Goal: Navigation & Orientation: Find specific page/section

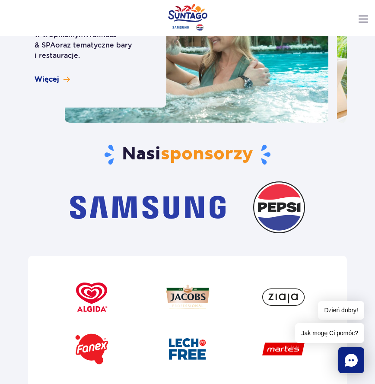
scroll to position [3092, 0]
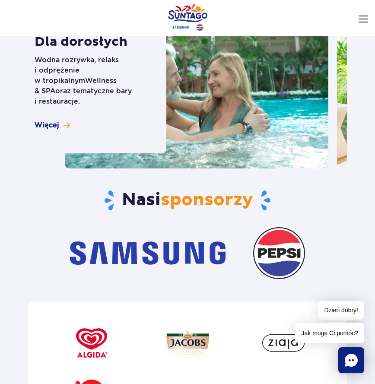
click at [192, 189] on span "sponsorzy" at bounding box center [207, 200] width 92 height 22
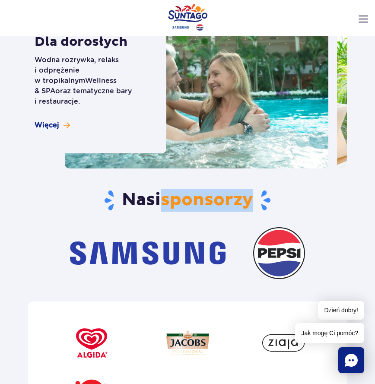
click at [192, 189] on span "sponsorzy" at bounding box center [207, 200] width 92 height 22
click at [140, 189] on h3 "Nasi sponsorzy" at bounding box center [187, 200] width 318 height 22
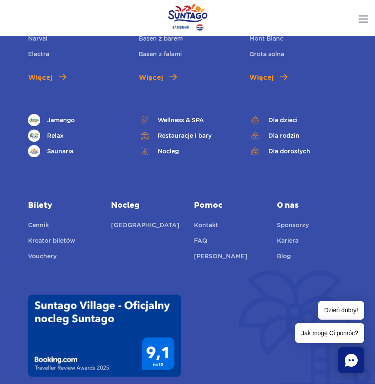
scroll to position [3668, 0]
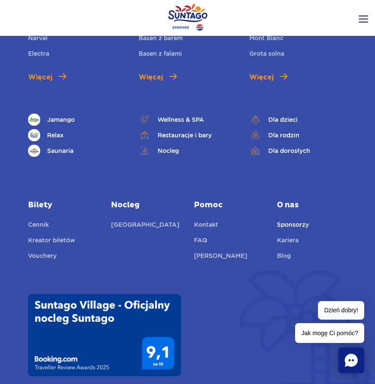
click at [296, 220] on link "Sponsorzy" at bounding box center [293, 226] width 32 height 12
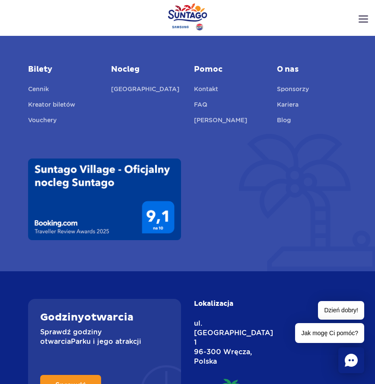
scroll to position [2144, 0]
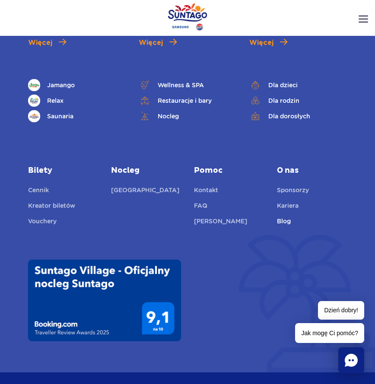
click at [290, 216] on link "Blog" at bounding box center [284, 222] width 14 height 12
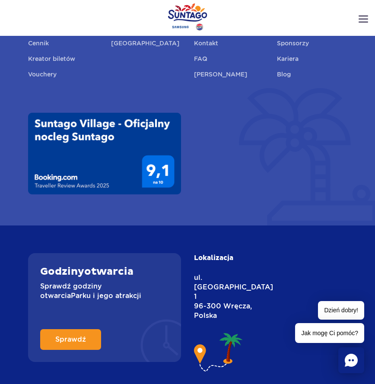
scroll to position [2432, 0]
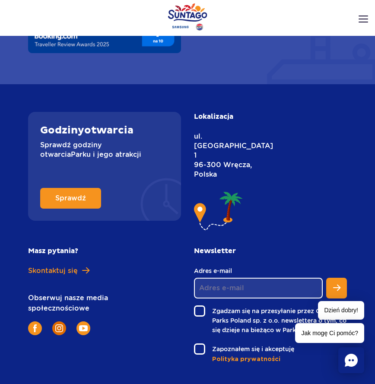
click at [58, 324] on img at bounding box center [59, 328] width 8 height 8
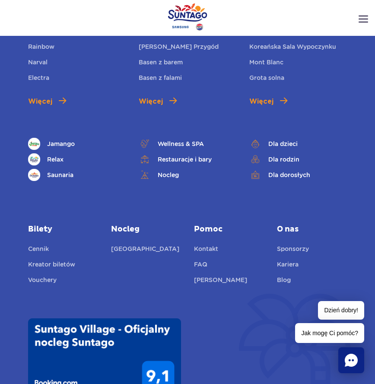
scroll to position [2001, 0]
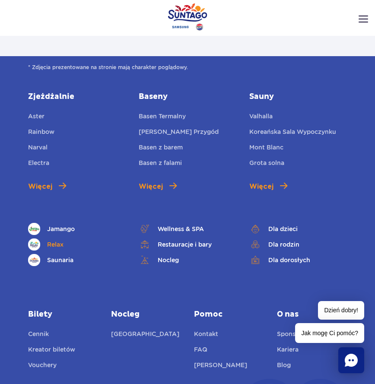
click at [62, 238] on link "Relax" at bounding box center [77, 244] width 98 height 12
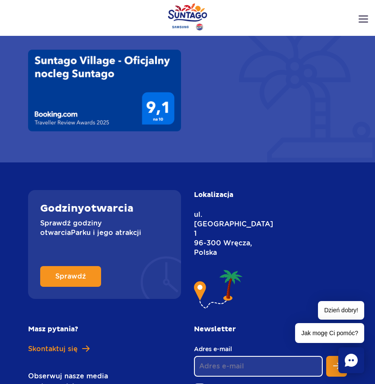
scroll to position [2360, 0]
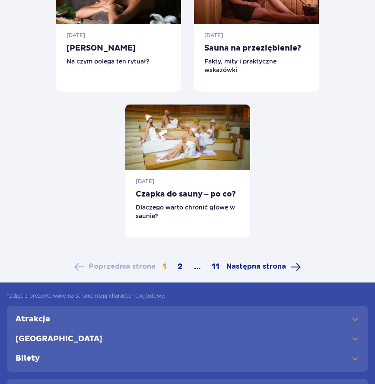
scroll to position [719, 0]
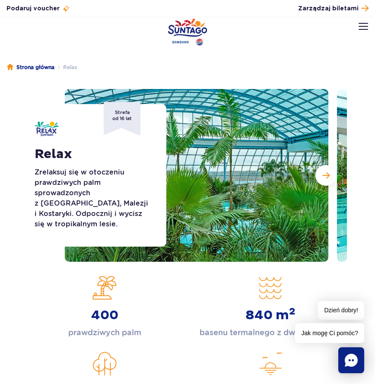
click at [163, 147] on div "Relax Zrelaksuj się w otoczeniu prawdziwych palm sprowadzonych z Florydy, Malez…" at bounding box center [187, 175] width 331 height 173
click at [328, 171] on span "Następny slajd" at bounding box center [325, 175] width 7 height 8
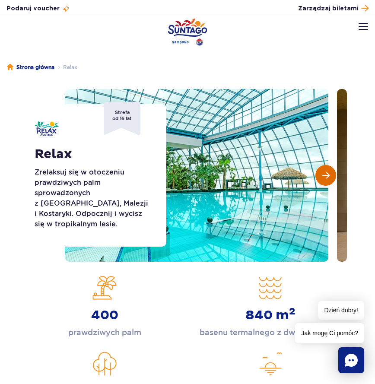
click at [328, 170] on button "Następny slajd" at bounding box center [325, 175] width 21 height 21
